Goal: Communication & Community: Answer question/provide support

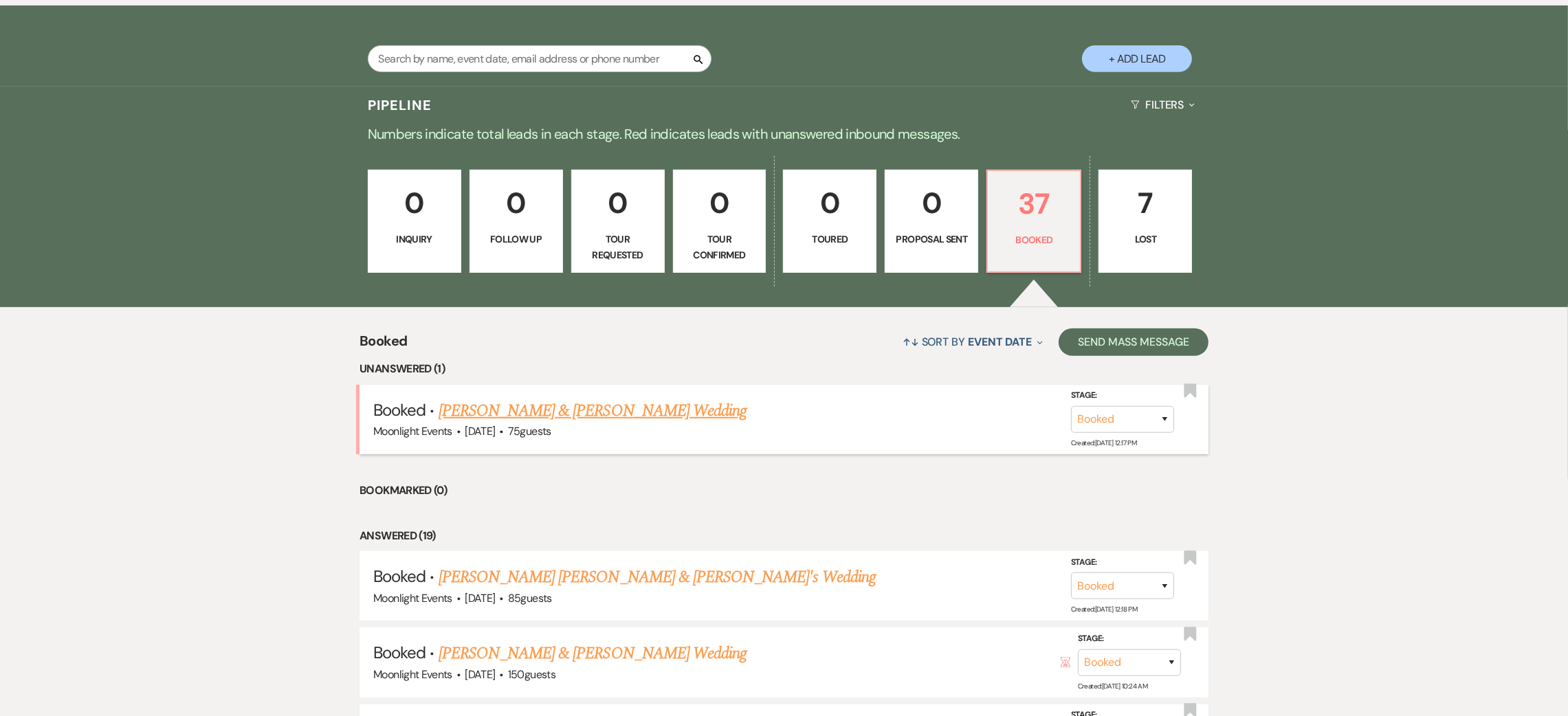
click at [563, 417] on link "[PERSON_NAME] & [PERSON_NAME] Wedding" at bounding box center [593, 411] width 308 height 25
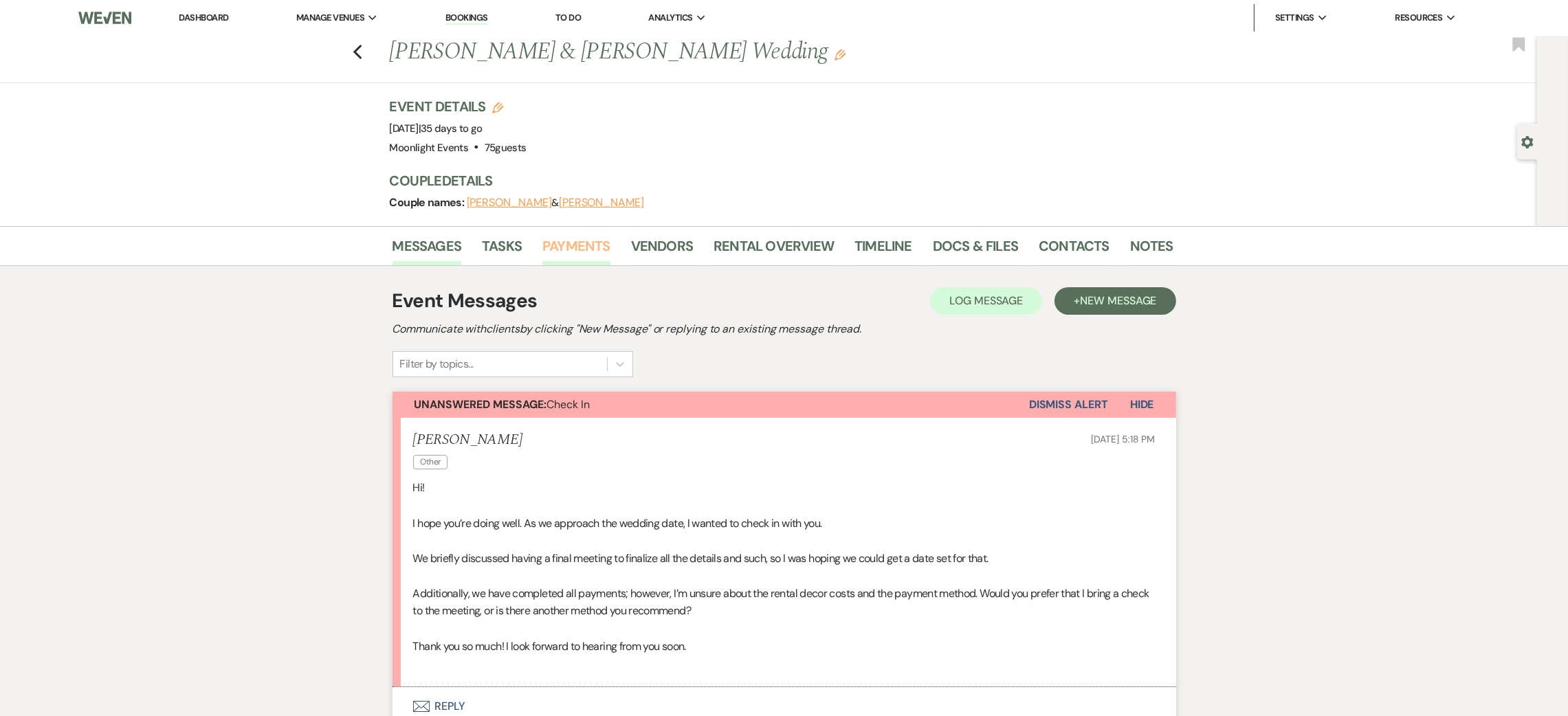
click at [564, 247] on link "Payments" at bounding box center [576, 250] width 68 height 30
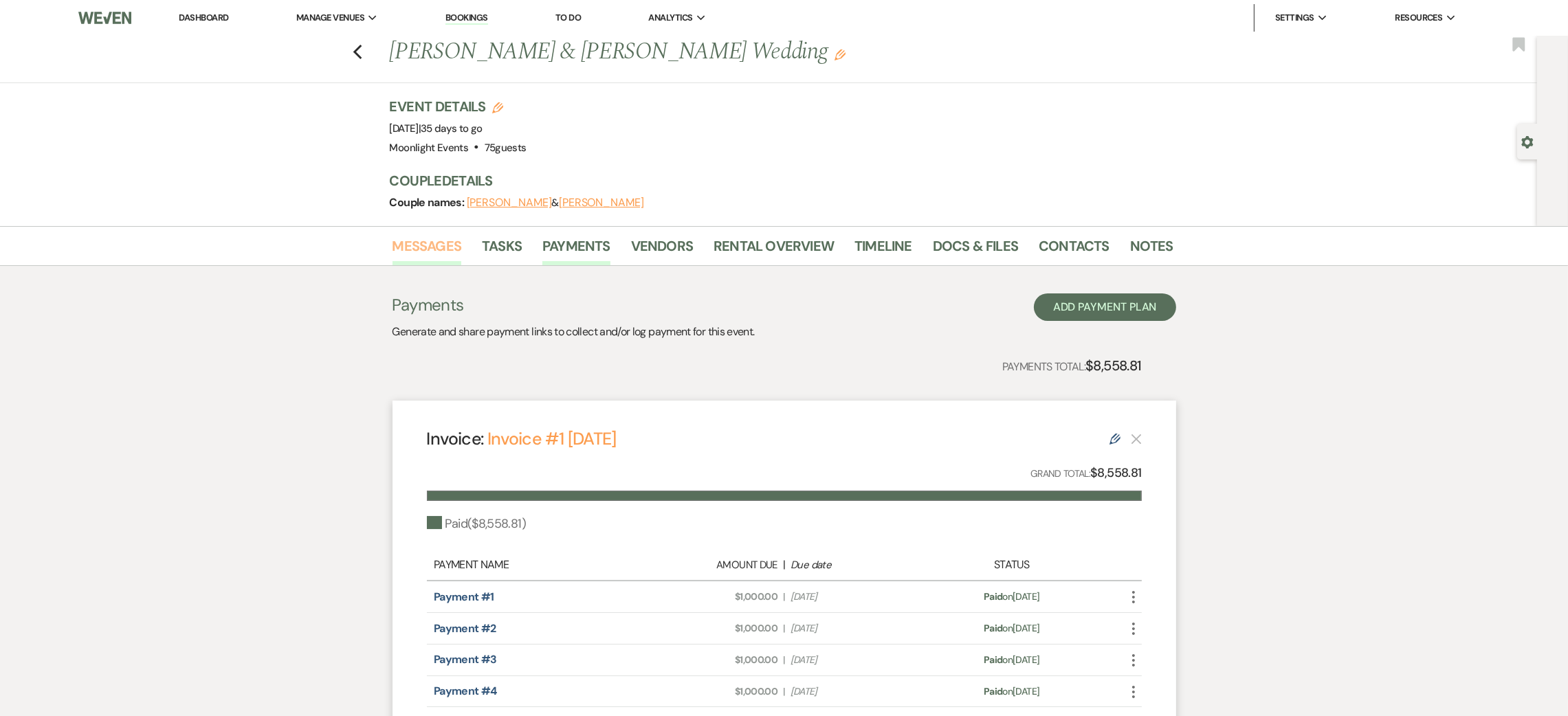
click at [433, 243] on link "Messages" at bounding box center [428, 250] width 70 height 30
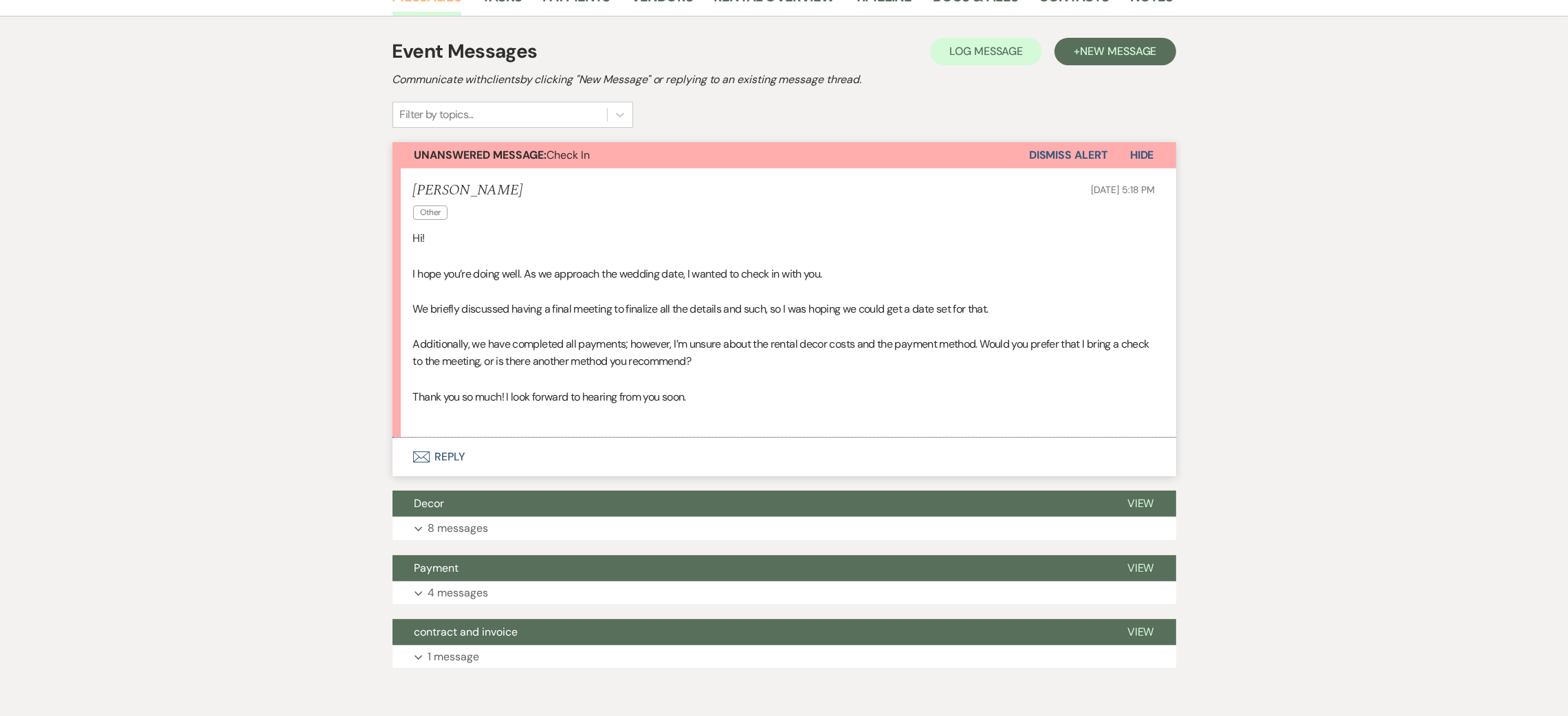
scroll to position [308, 0]
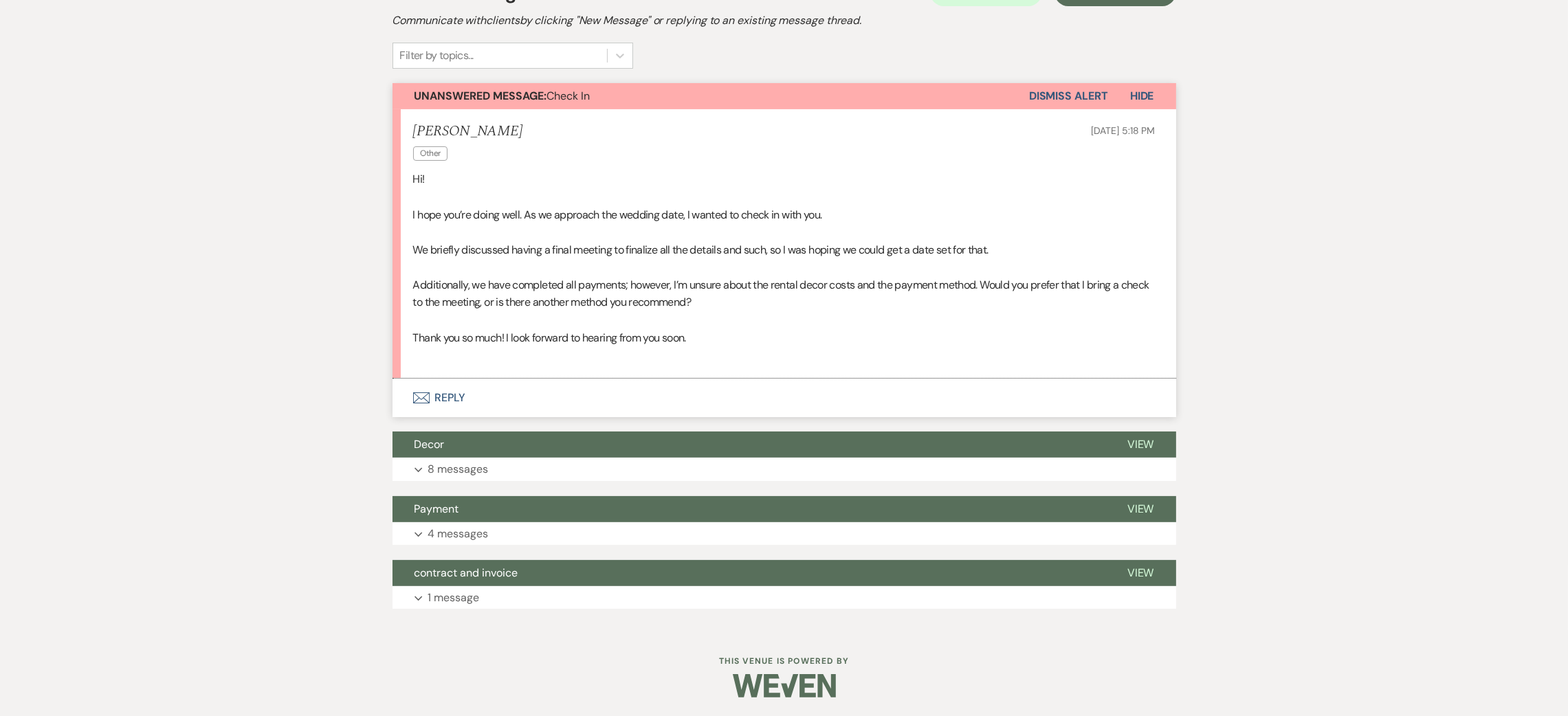
click at [444, 395] on button "Envelope Reply" at bounding box center [785, 398] width 784 height 39
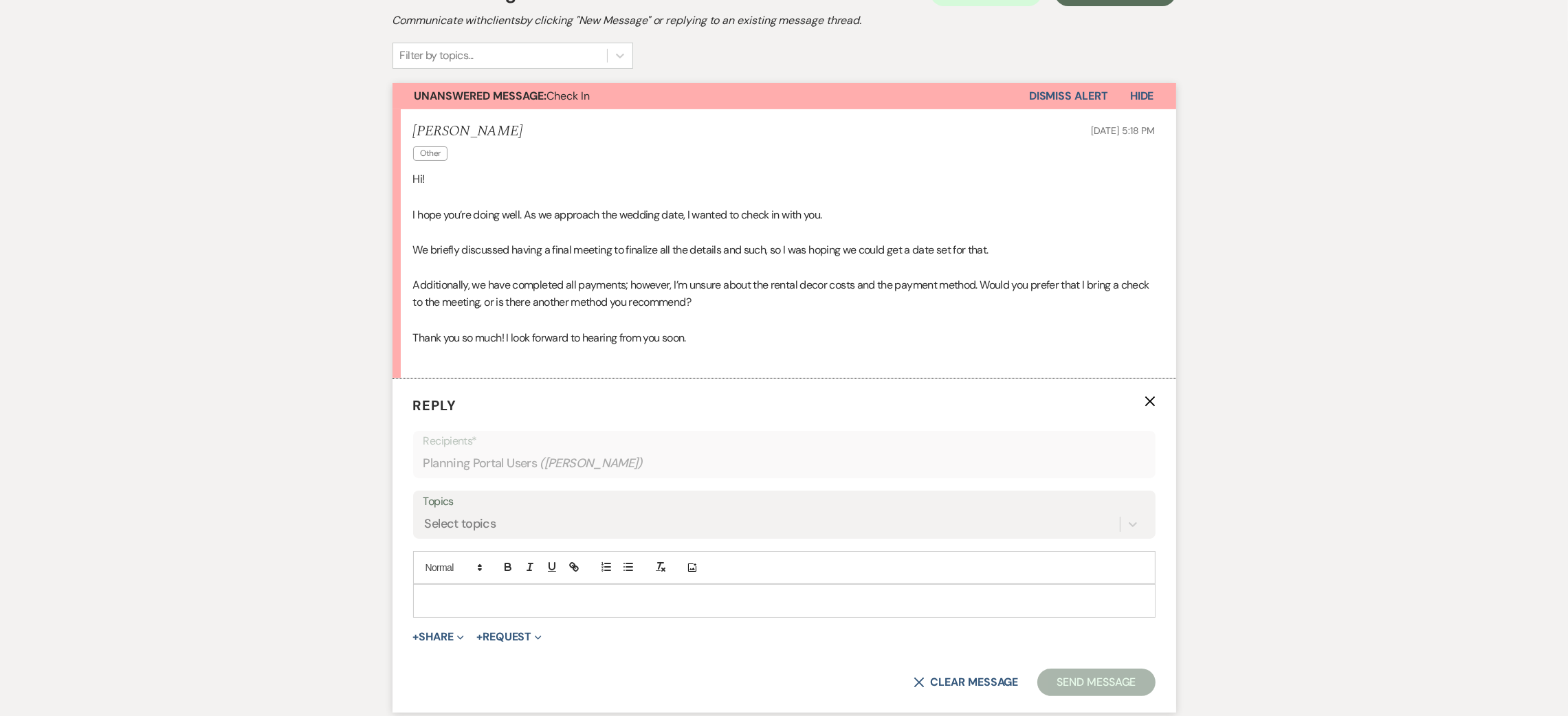
scroll to position [471, 0]
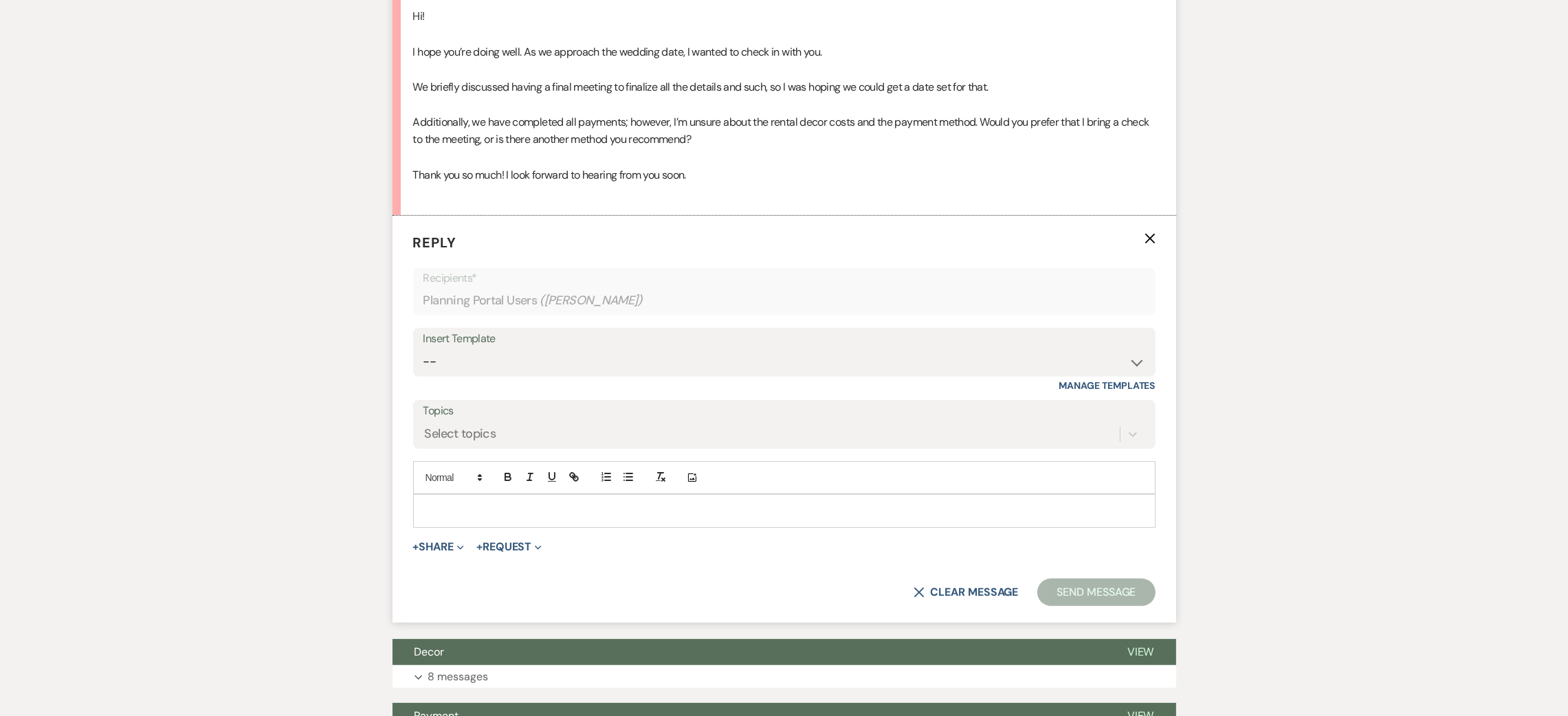
click at [509, 510] on p at bounding box center [784, 510] width 720 height 15
click at [440, 515] on p "Hi! hats perfect!" at bounding box center [784, 510] width 720 height 15
click at [509, 513] on p "Hi! thats perfect!" at bounding box center [784, 510] width 720 height 15
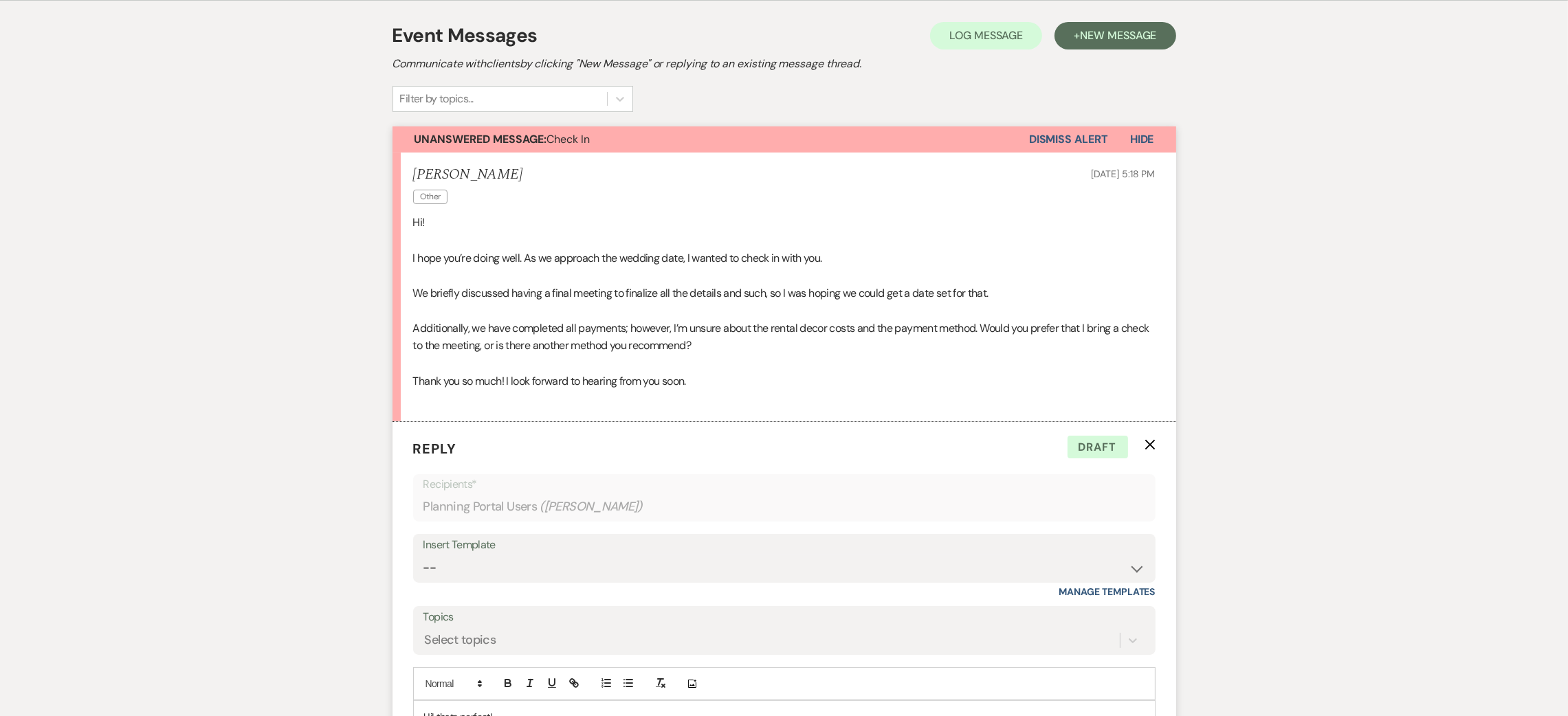
scroll to position [575, 0]
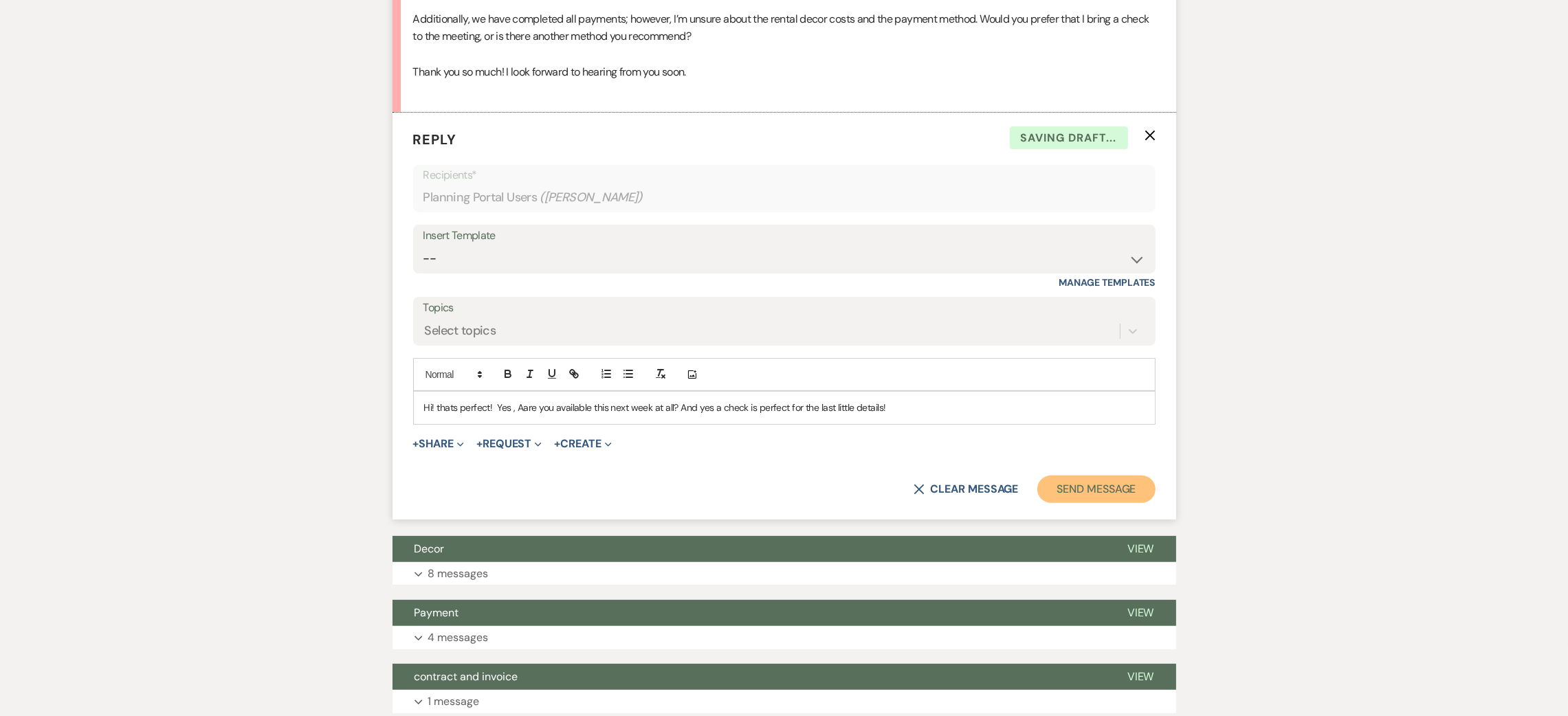
click at [1086, 488] on button "Send Message" at bounding box center [1096, 489] width 117 height 28
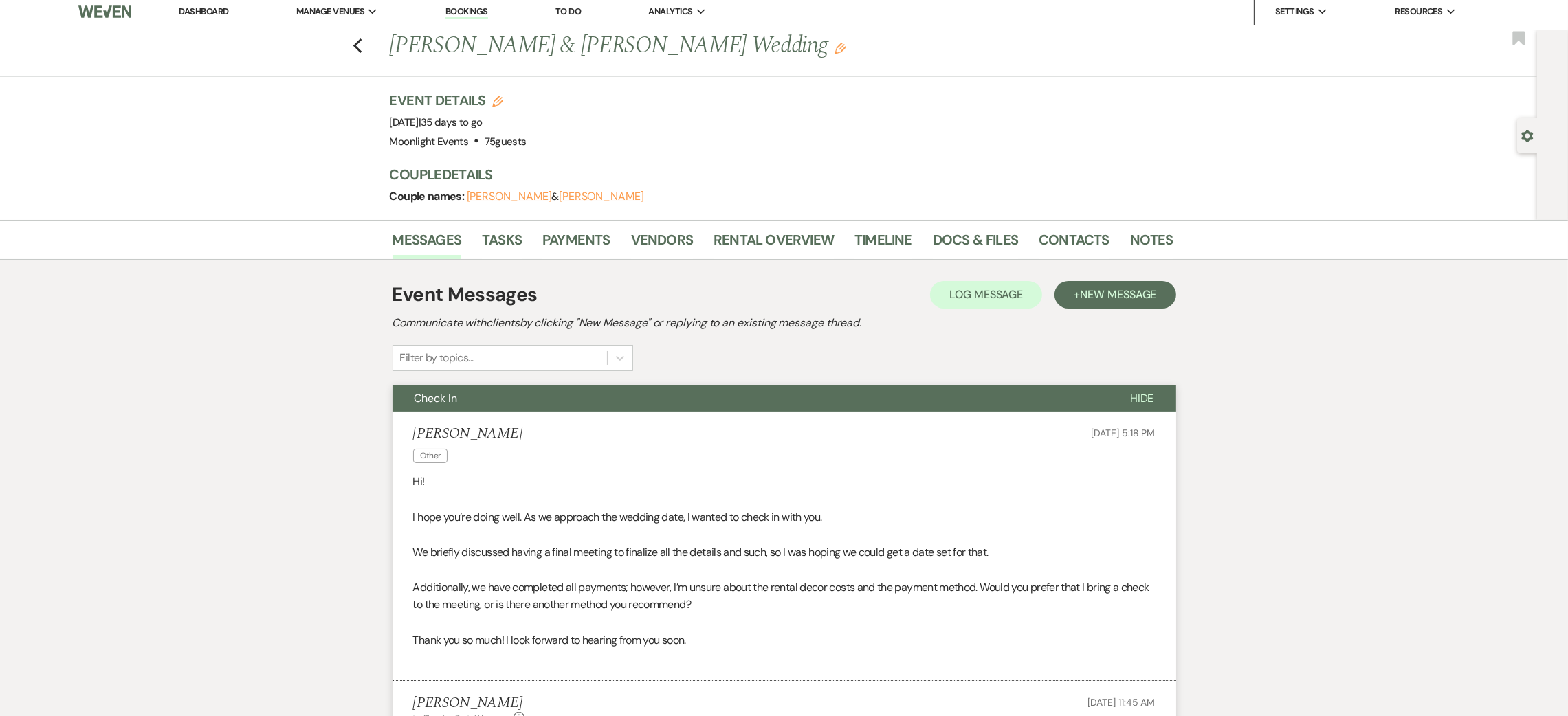
scroll to position [0, 0]
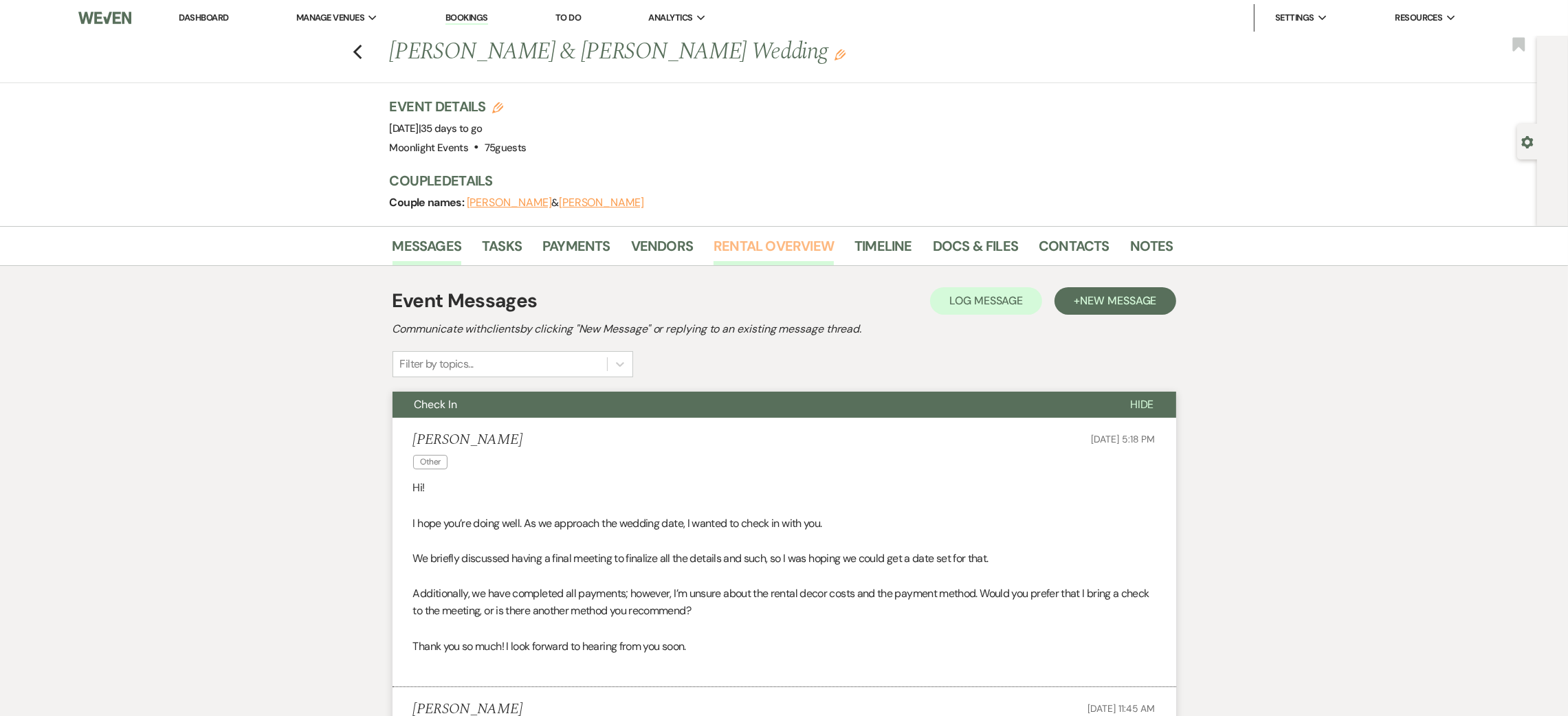
click at [780, 242] on link "Rental Overview" at bounding box center [773, 250] width 120 height 30
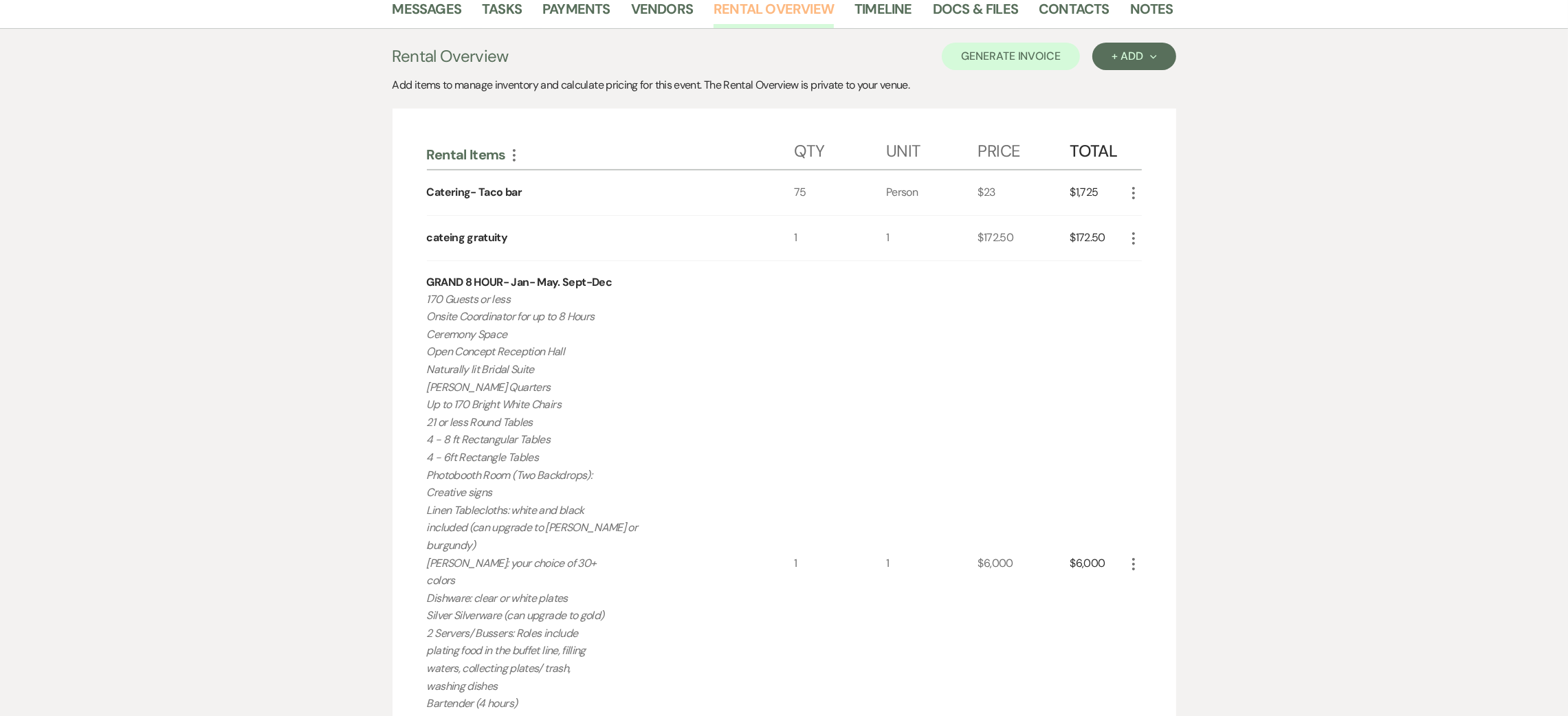
scroll to position [103, 0]
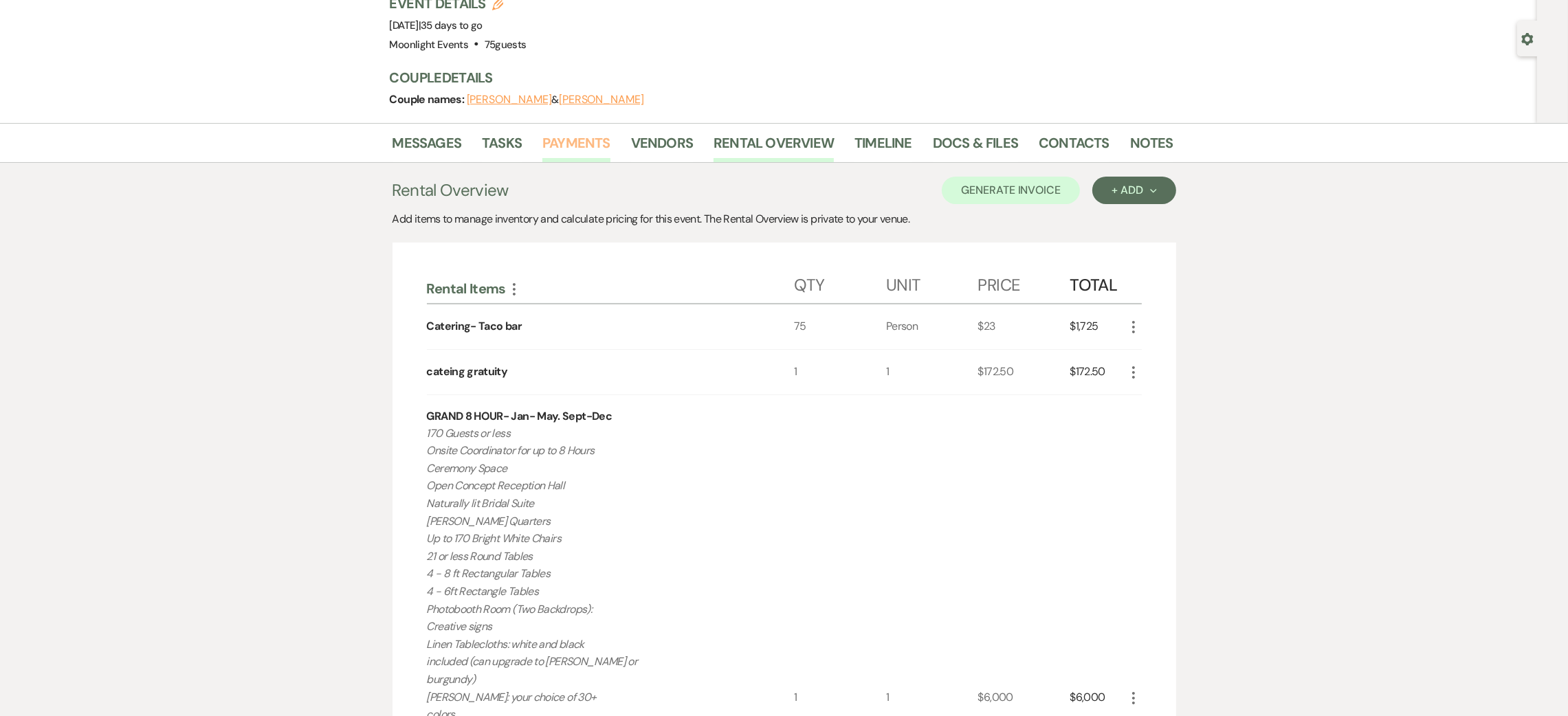
click at [603, 139] on link "Payments" at bounding box center [576, 147] width 68 height 30
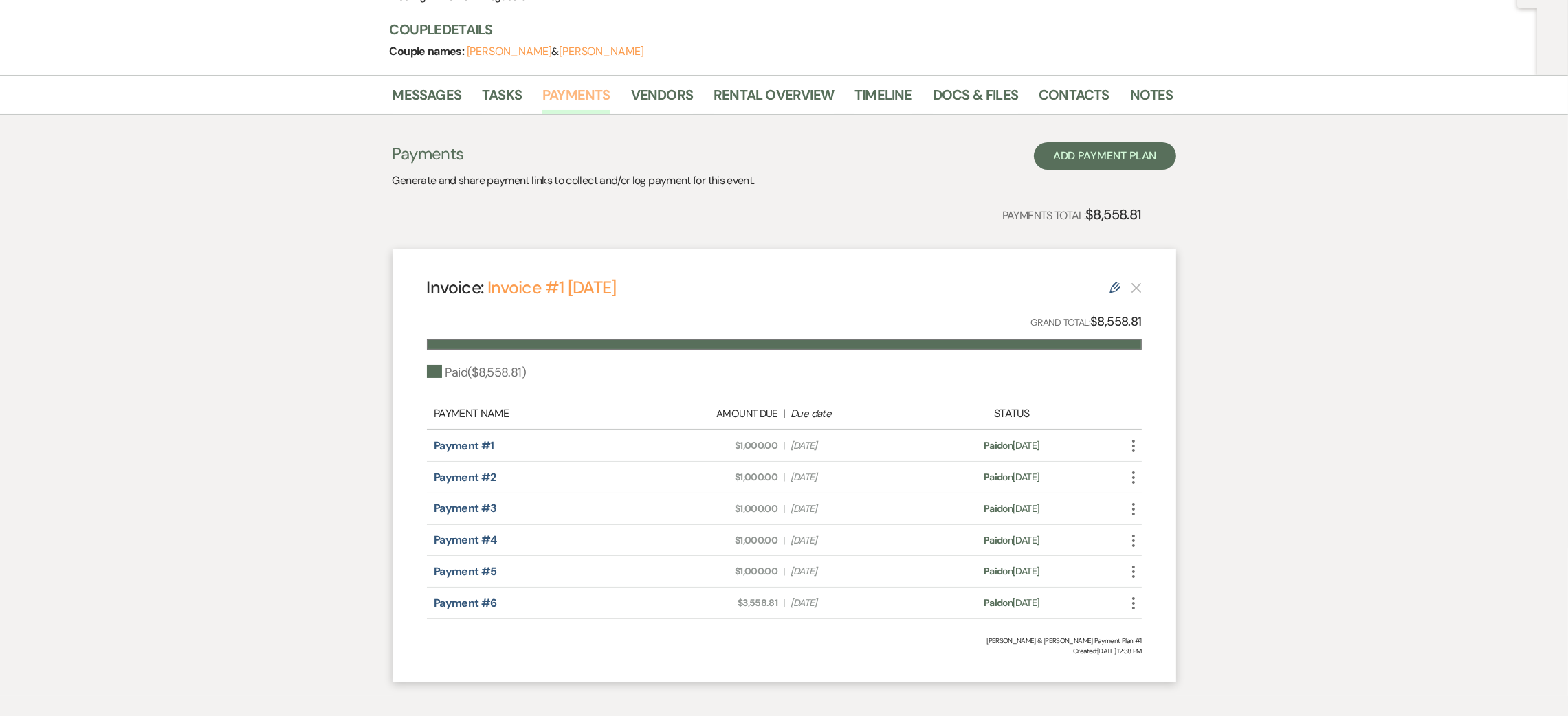
scroll to position [116, 0]
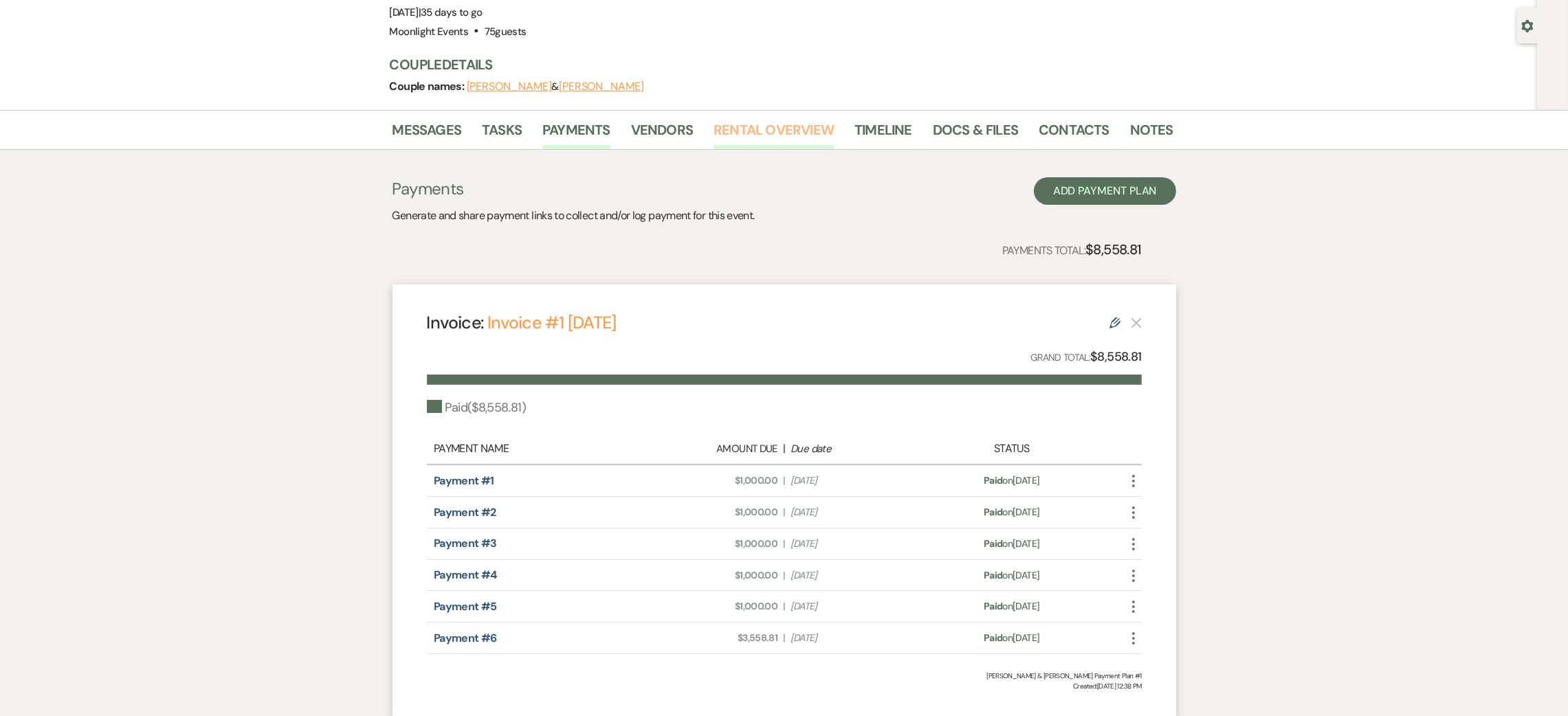
click at [766, 135] on link "Rental Overview" at bounding box center [773, 134] width 120 height 30
